Goal: Check status: Check status

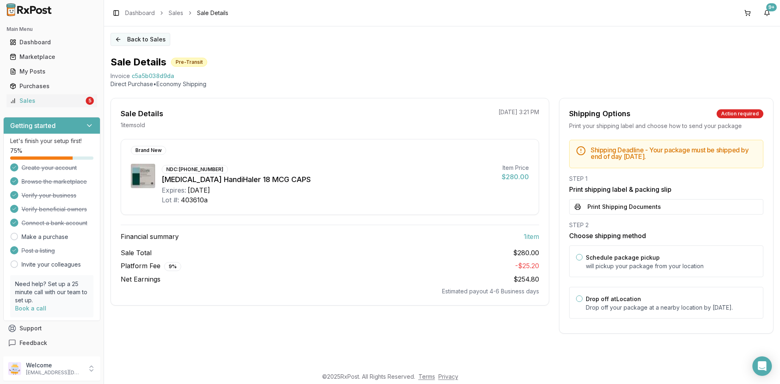
click at [131, 42] on button "Back to Sales" at bounding box center [140, 39] width 60 height 13
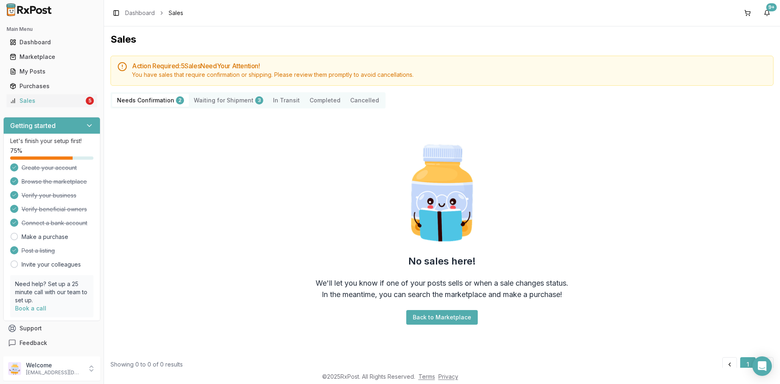
click at [152, 98] on Confirmation "Needs Confirmation 2" at bounding box center [150, 100] width 77 height 13
click at [200, 97] on Shipment "Waiting for Shipment 5" at bounding box center [218, 100] width 79 height 13
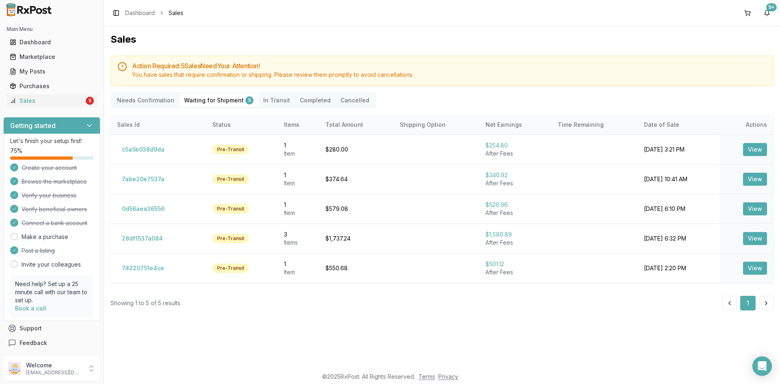
click at [154, 109] on div "Action Required: 5 Sale s Need Your Attention! You have sales that require conf…" at bounding box center [441, 183] width 663 height 255
